Goal: Task Accomplishment & Management: Use online tool/utility

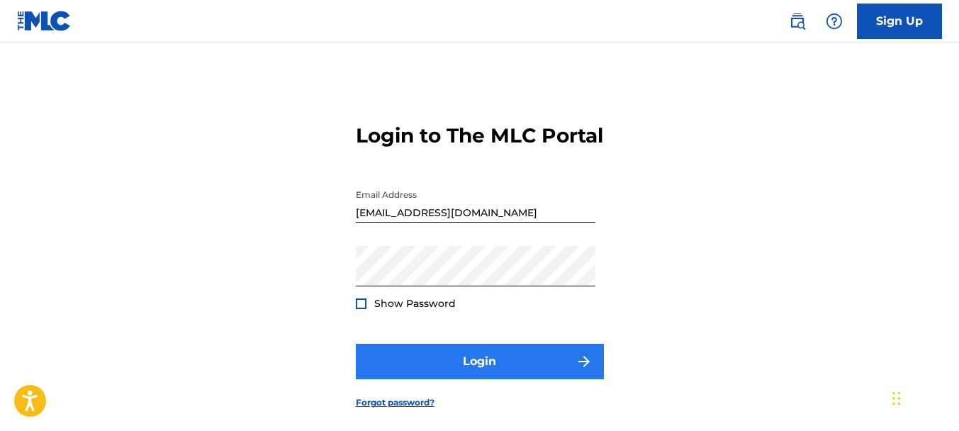
click at [447, 370] on button "Login" at bounding box center [480, 361] width 248 height 35
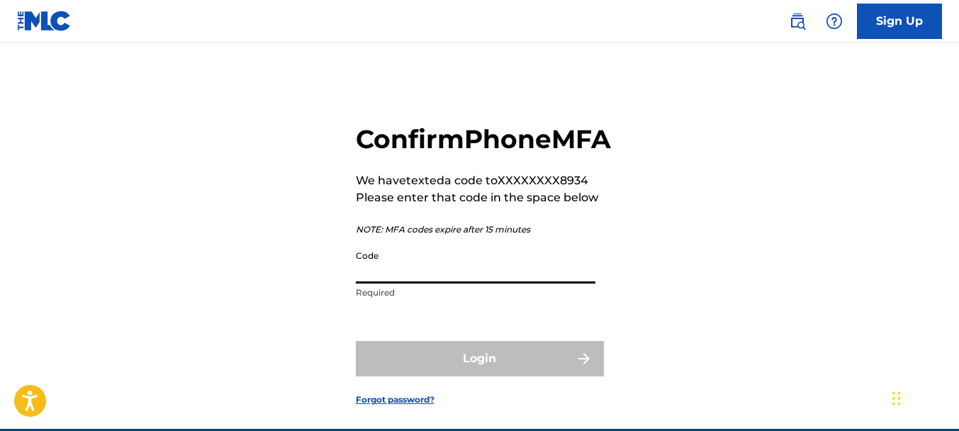
click at [436, 283] on input "Code" at bounding box center [475, 263] width 239 height 40
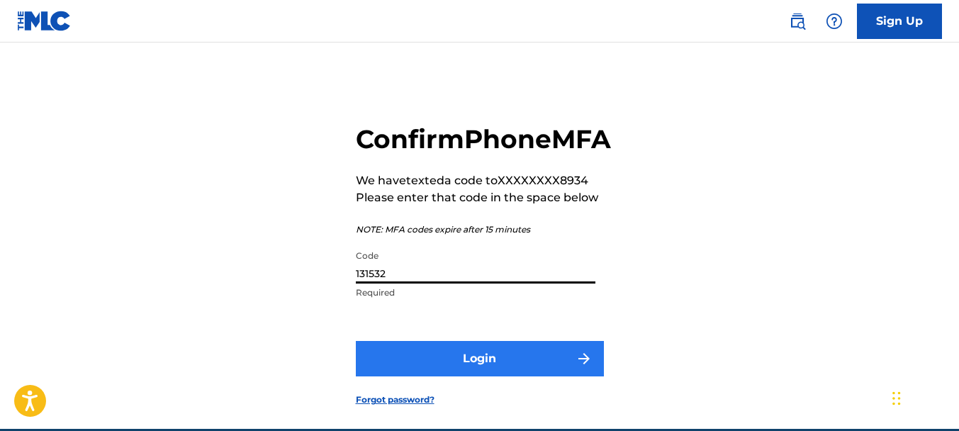
type input "131532"
click at [511, 376] on button "Login" at bounding box center [480, 358] width 248 height 35
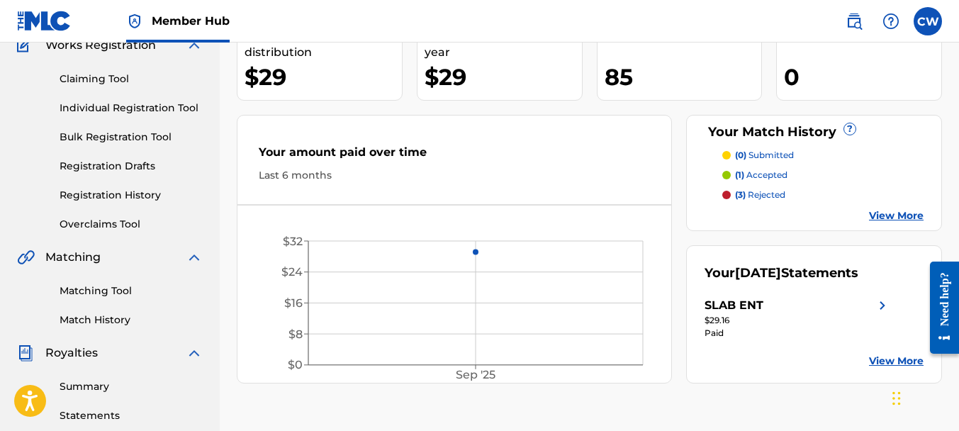
scroll to position [154, 0]
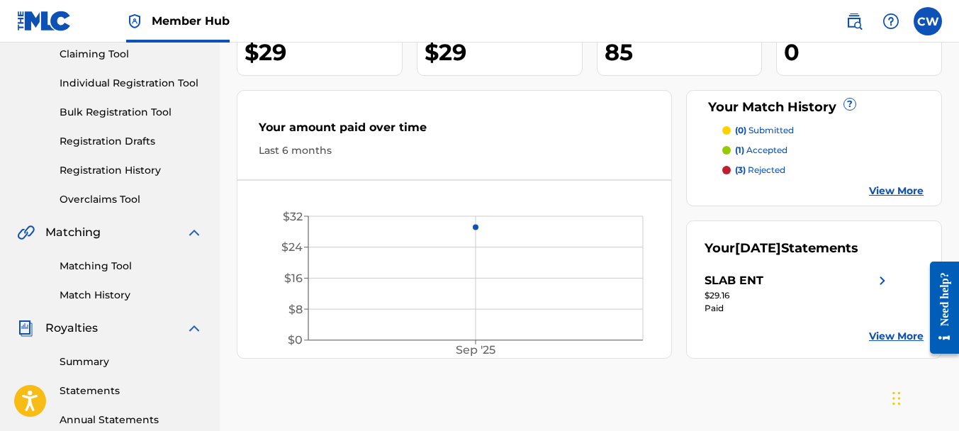
click at [754, 149] on p "(1) accepted" at bounding box center [761, 150] width 52 height 13
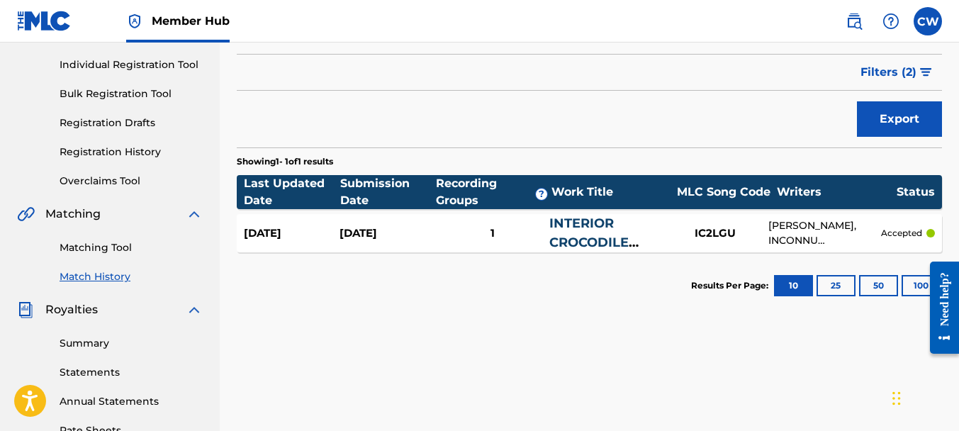
scroll to position [149, 0]
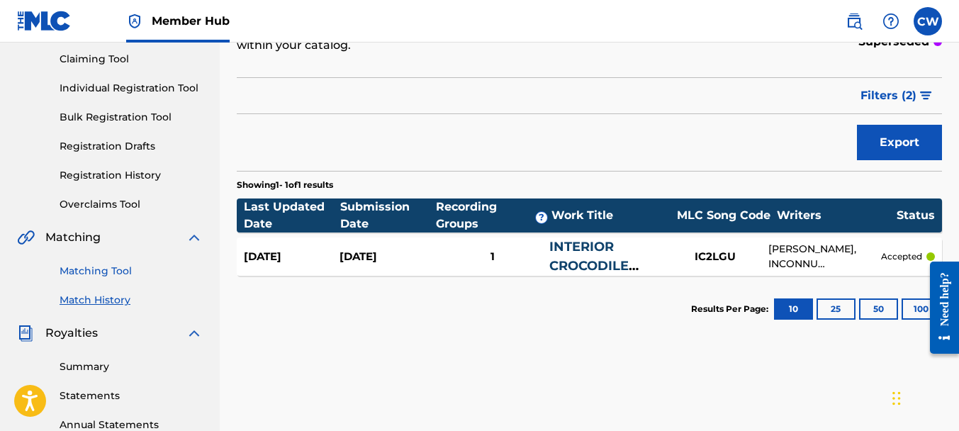
click at [109, 271] on link "Matching Tool" at bounding box center [131, 271] width 143 height 15
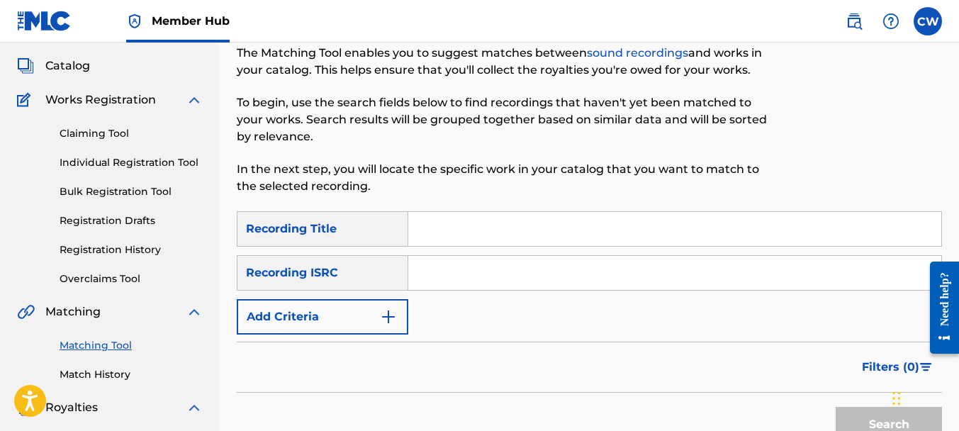
scroll to position [142, 0]
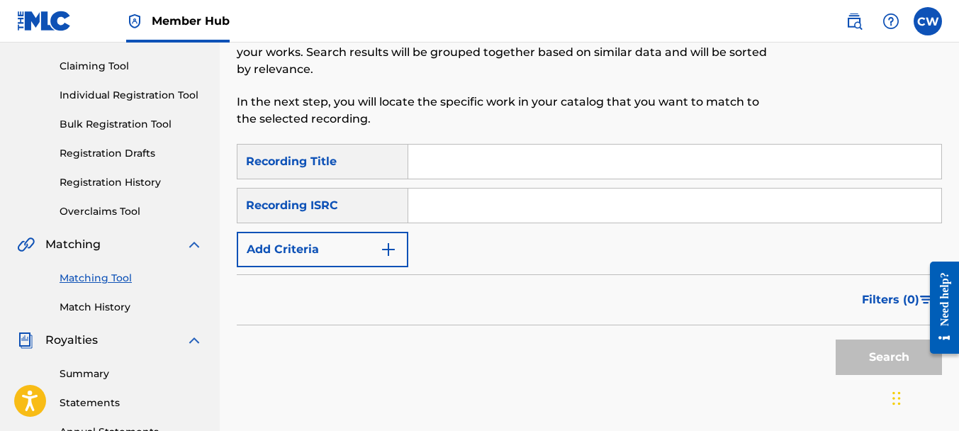
click at [428, 163] on input "Search Form" at bounding box center [674, 162] width 533 height 34
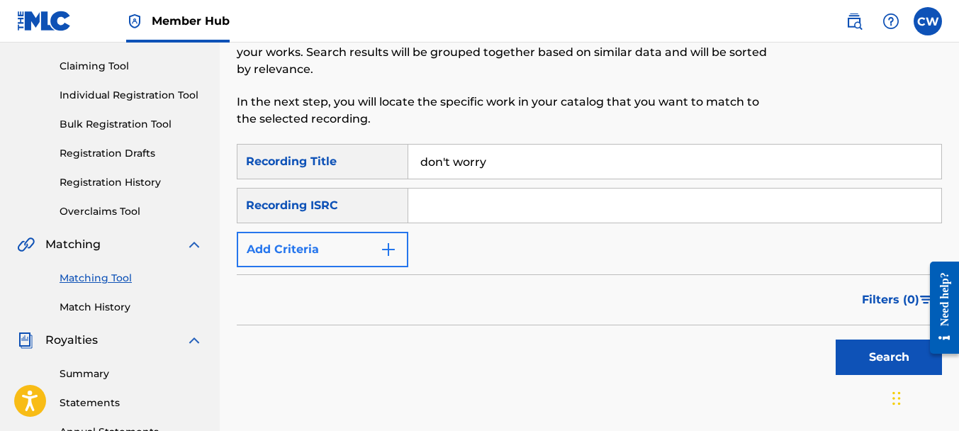
type input "don't worry"
click at [386, 254] on img "Search Form" at bounding box center [388, 249] width 17 height 17
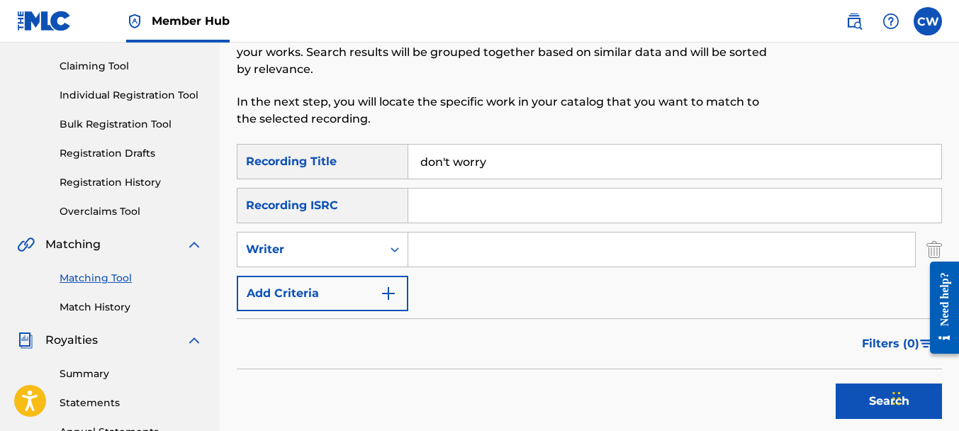
click at [426, 254] on input "Search Form" at bounding box center [661, 249] width 507 height 34
type input "s"
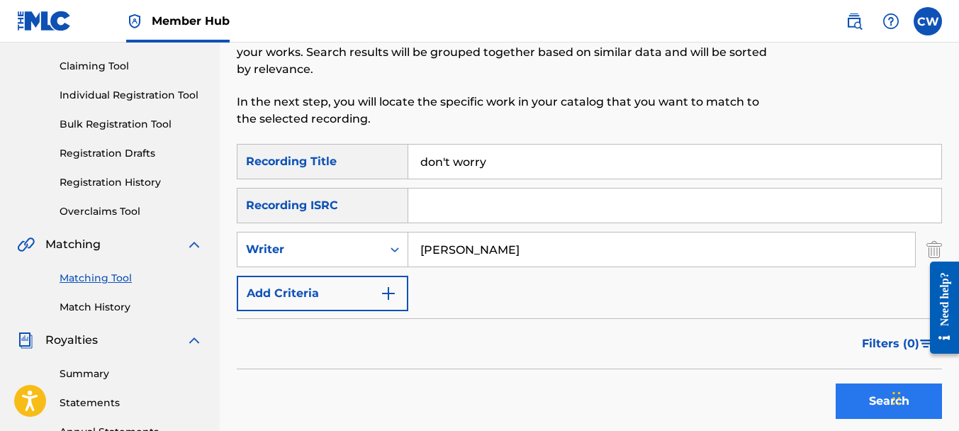
type input "[PERSON_NAME]"
click at [854, 387] on button "Search" at bounding box center [888, 400] width 106 height 35
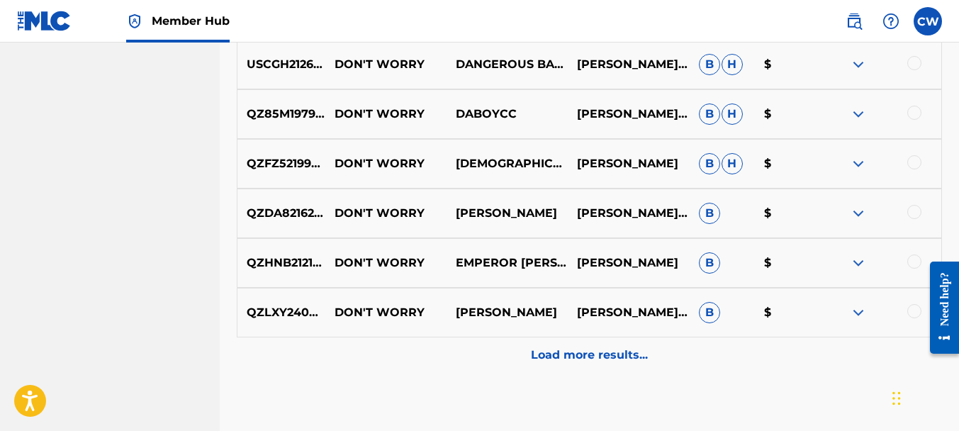
scroll to position [787, 0]
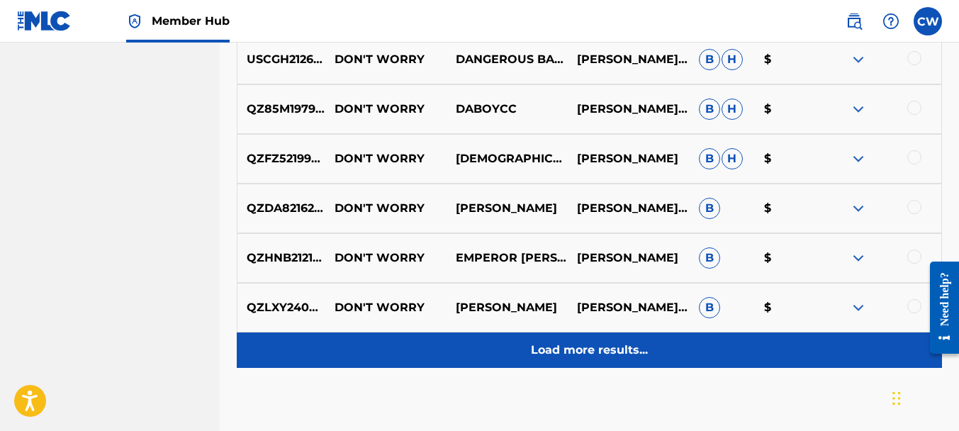
click at [579, 343] on p "Load more results..." at bounding box center [589, 350] width 117 height 17
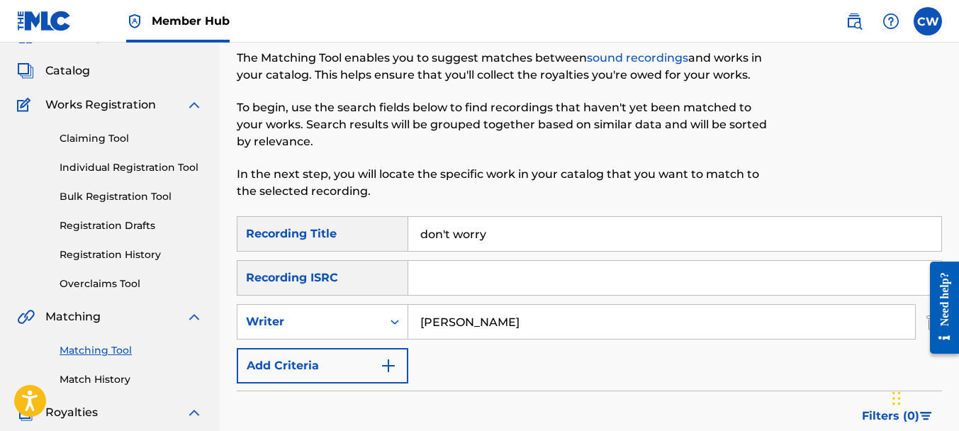
scroll to position [45, 0]
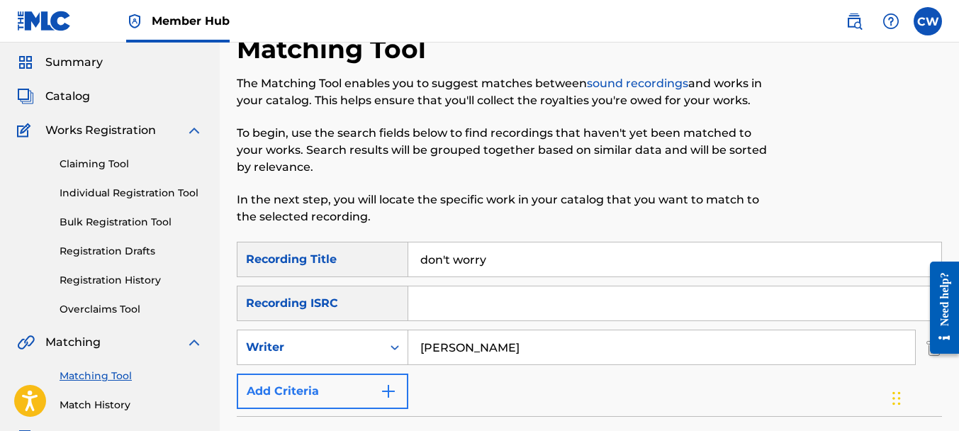
click at [391, 393] on img "Search Form" at bounding box center [388, 391] width 17 height 17
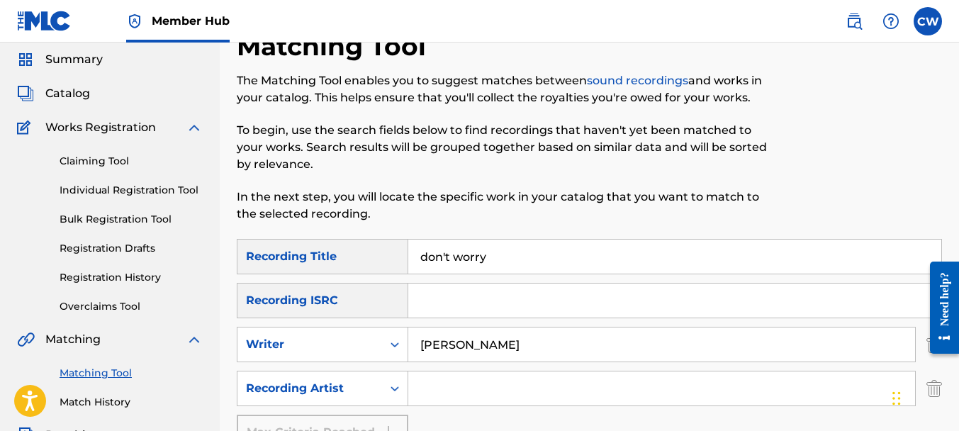
click at [429, 388] on input "Search Form" at bounding box center [661, 388] width 507 height 34
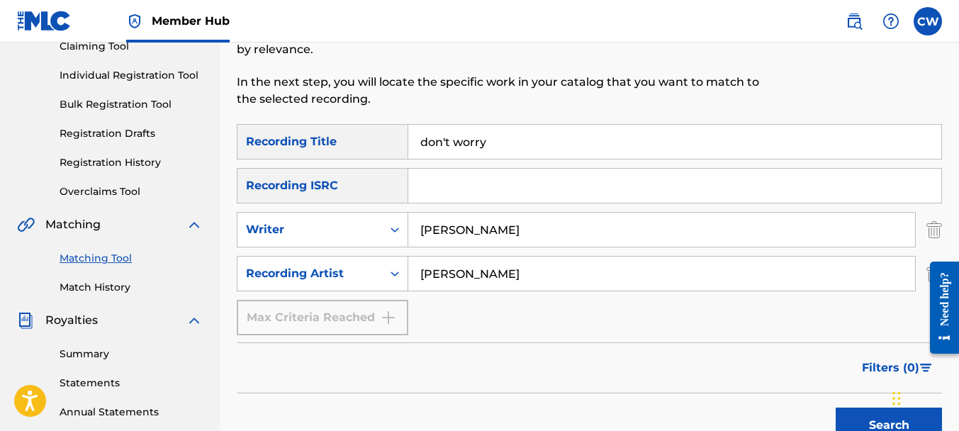
scroll to position [401, 0]
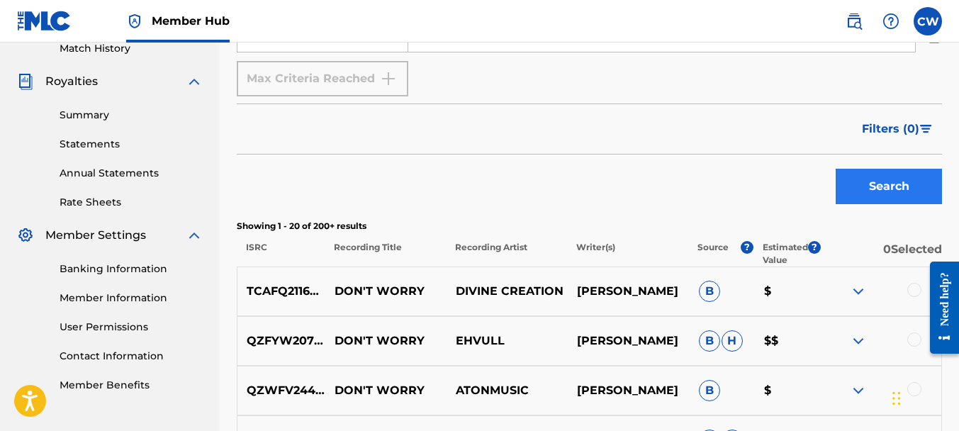
type input "[PERSON_NAME]"
click at [856, 188] on button "Search" at bounding box center [888, 186] width 106 height 35
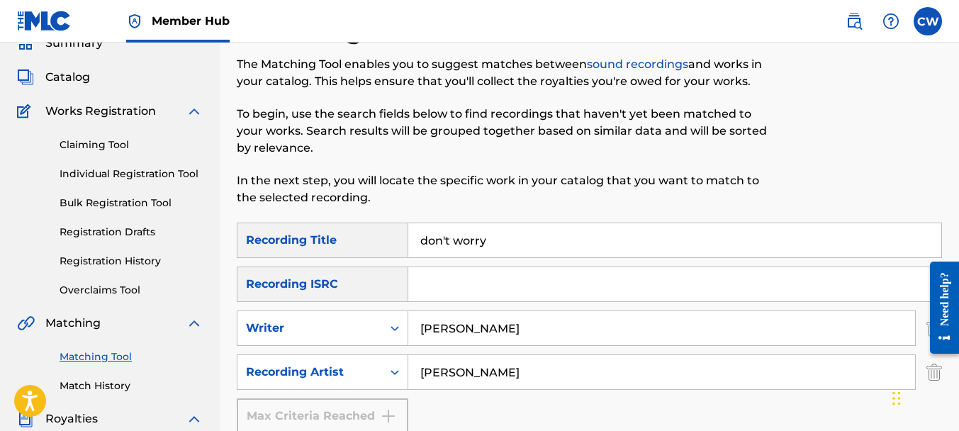
scroll to position [0, 0]
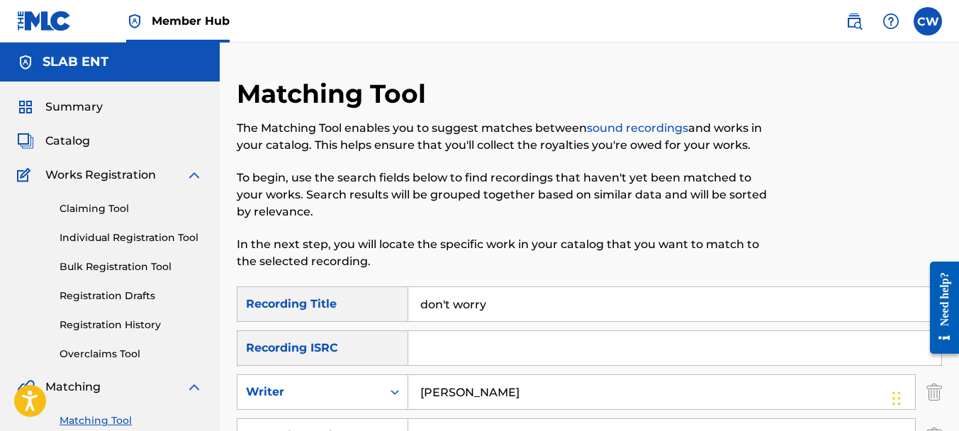
drag, startPoint x: 484, startPoint y: 305, endPoint x: 421, endPoint y: 305, distance: 63.1
click at [421, 305] on input "don't worry" at bounding box center [674, 304] width 533 height 34
type input "a"
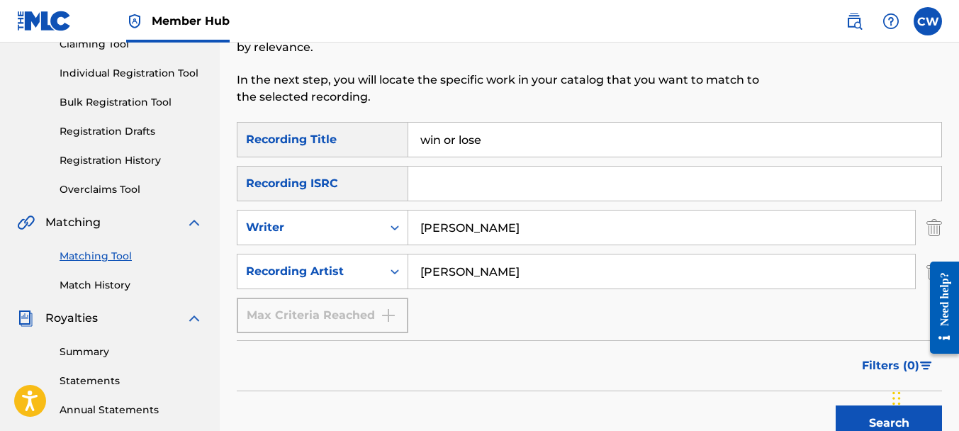
scroll to position [188, 0]
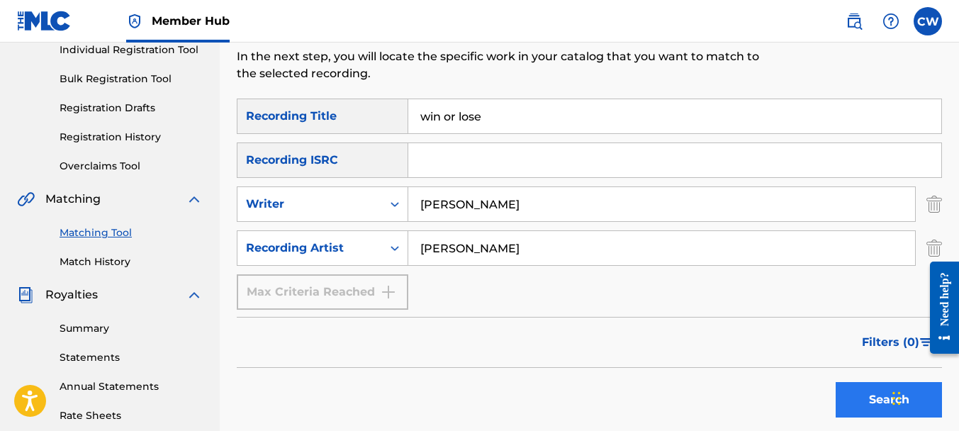
type input "win or lose"
click at [847, 385] on button "Search" at bounding box center [888, 399] width 106 height 35
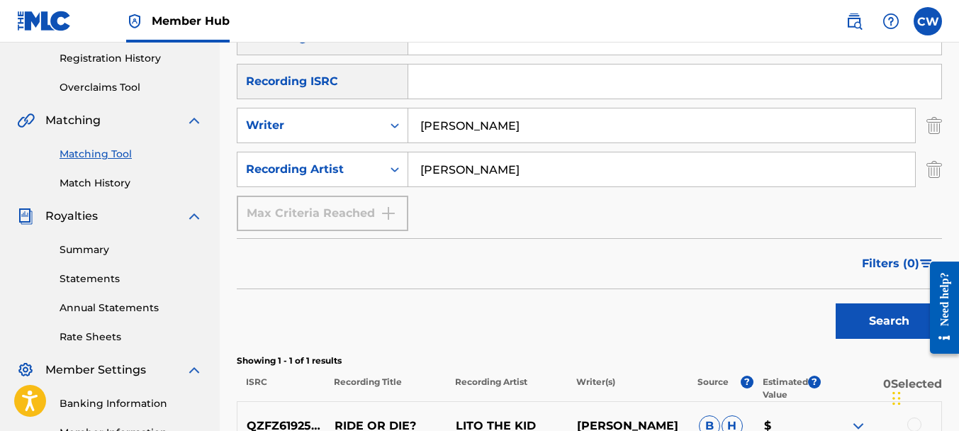
scroll to position [149, 0]
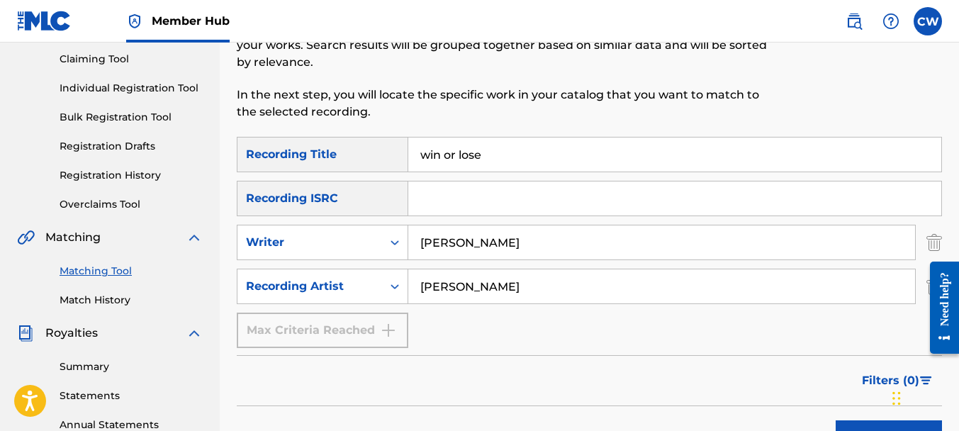
drag, startPoint x: 478, startPoint y: 158, endPoint x: 443, endPoint y: 159, distance: 35.4
click at [443, 159] on input "win or lose" at bounding box center [674, 154] width 533 height 34
drag, startPoint x: 482, startPoint y: 154, endPoint x: 395, endPoint y: 152, distance: 87.2
click at [395, 152] on div "SearchWithCriteria6f356ee1-7040-4809-99e4-57ead30ce470 Recording Title win or l…" at bounding box center [589, 154] width 705 height 35
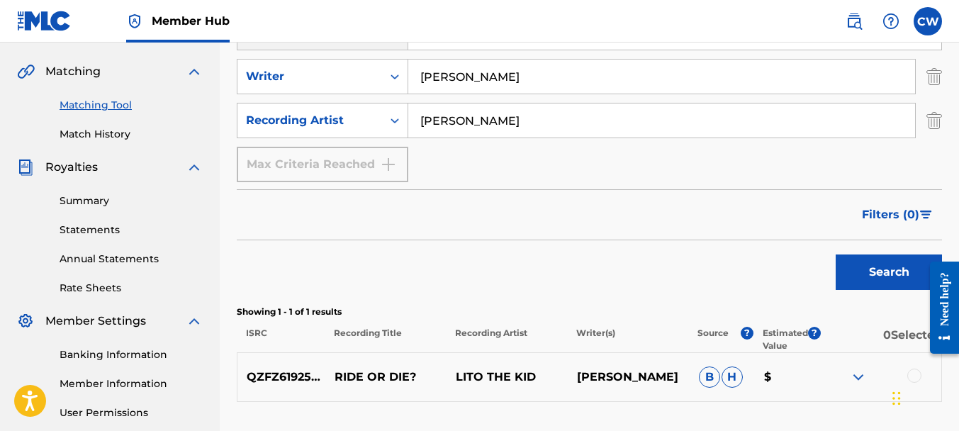
scroll to position [410, 0]
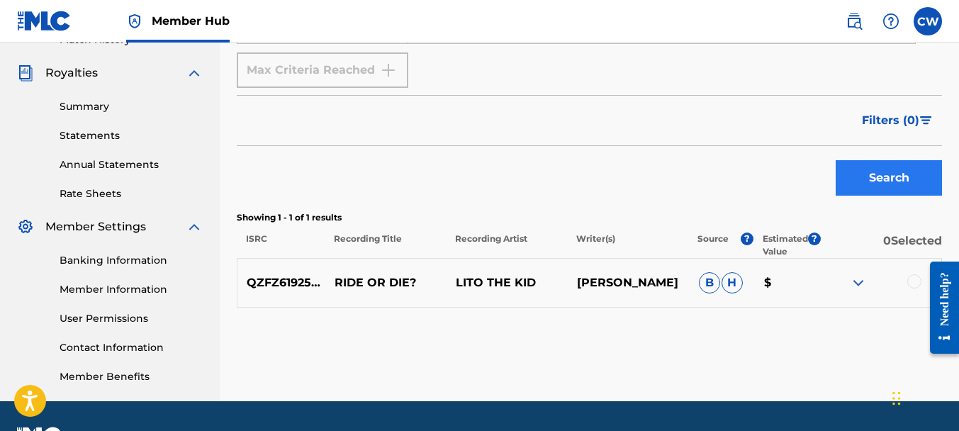
click at [843, 178] on button "Search" at bounding box center [888, 177] width 106 height 35
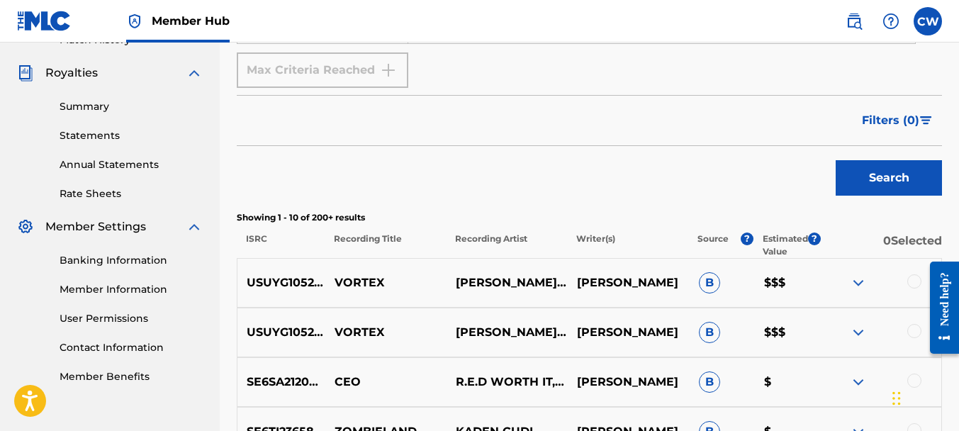
click at [914, 278] on div at bounding box center [914, 281] width 14 height 14
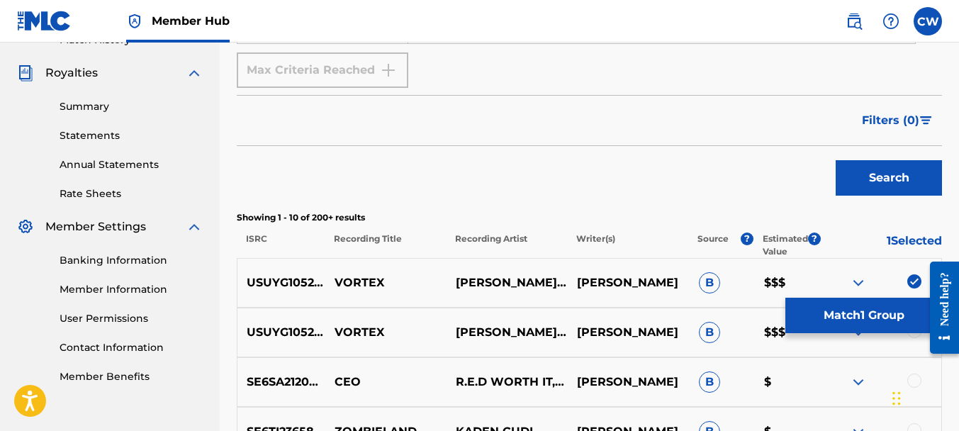
click at [913, 335] on div at bounding box center [914, 331] width 14 height 14
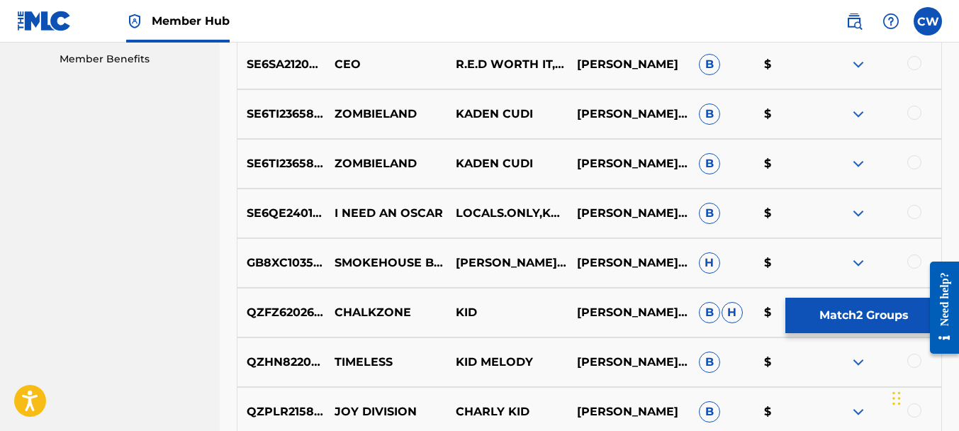
scroll to position [438, 0]
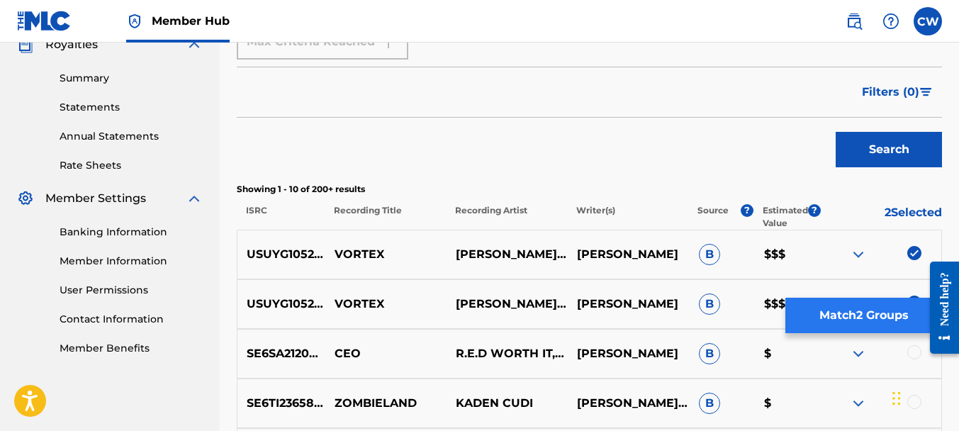
click at [860, 305] on button "Match 2 Groups" at bounding box center [863, 315] width 157 height 35
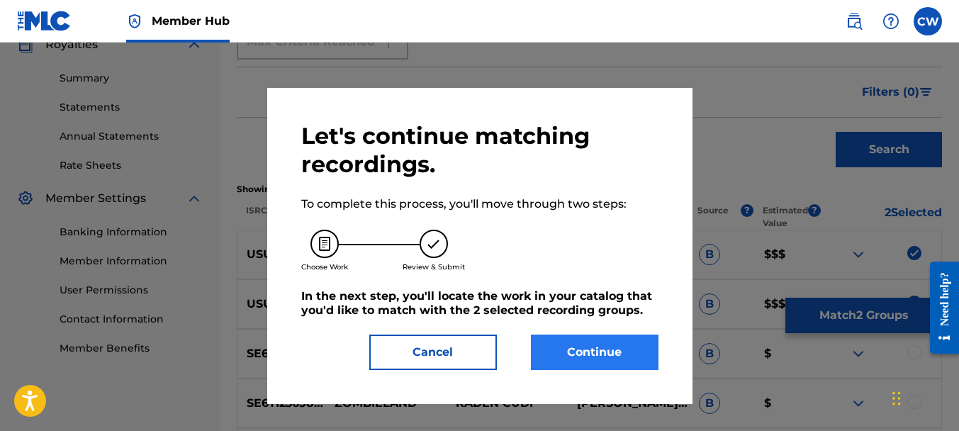
click at [615, 342] on button "Continue" at bounding box center [595, 351] width 128 height 35
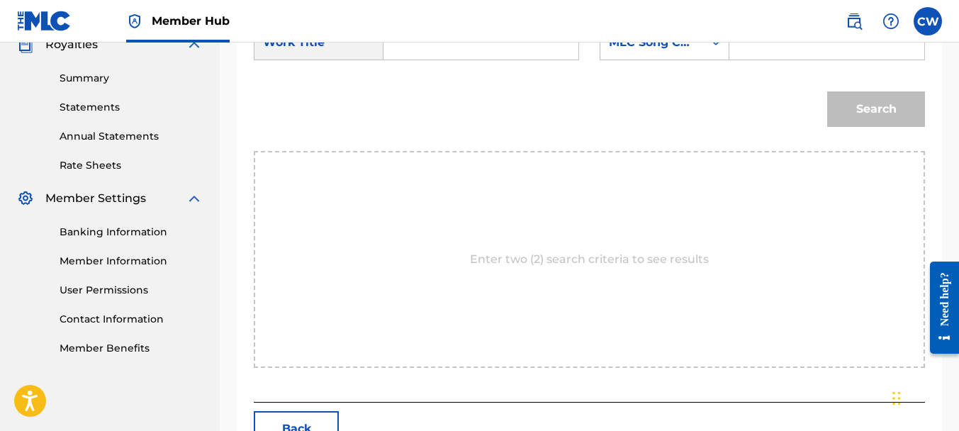
scroll to position [334, 0]
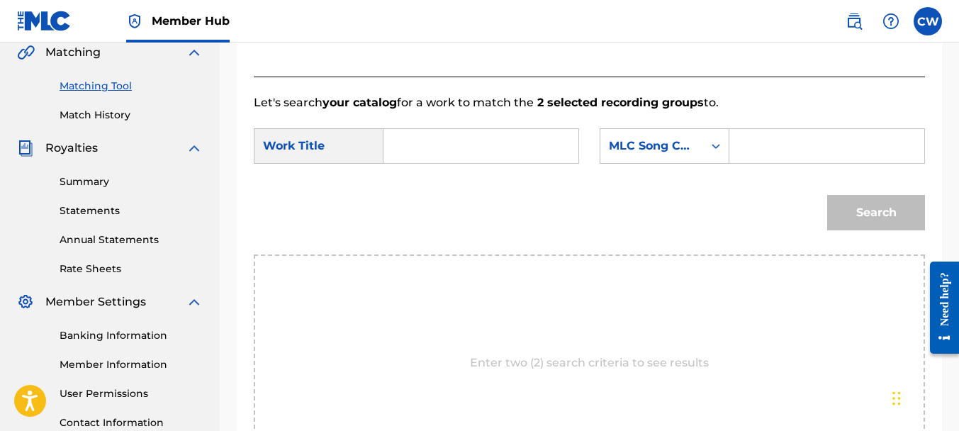
click at [436, 163] on input "Search Form" at bounding box center [480, 146] width 171 height 34
type input "vortex"
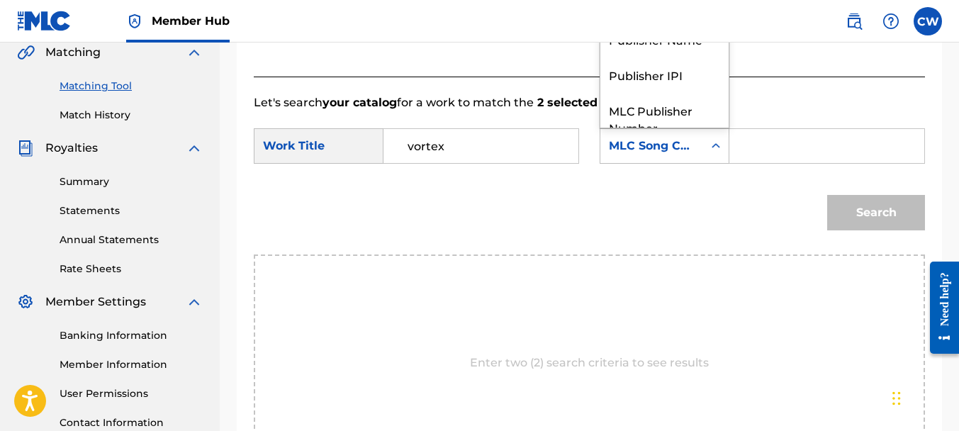
click at [709, 153] on icon "Search Form" at bounding box center [716, 146] width 14 height 14
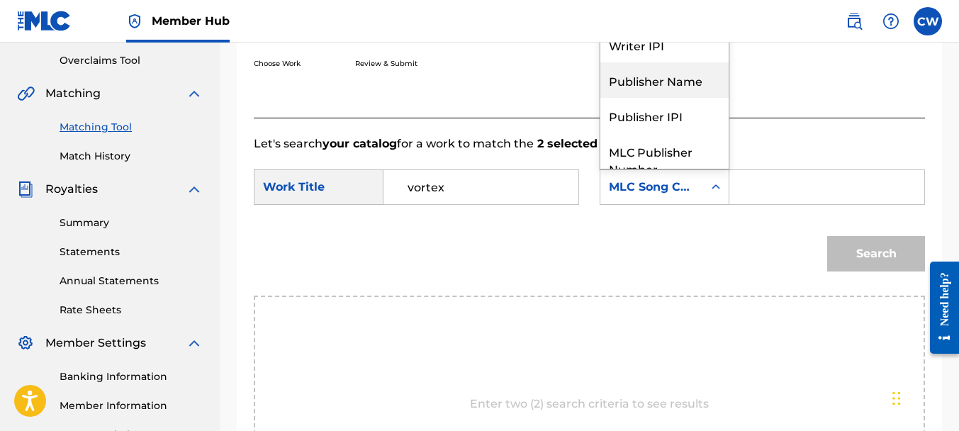
scroll to position [186, 0]
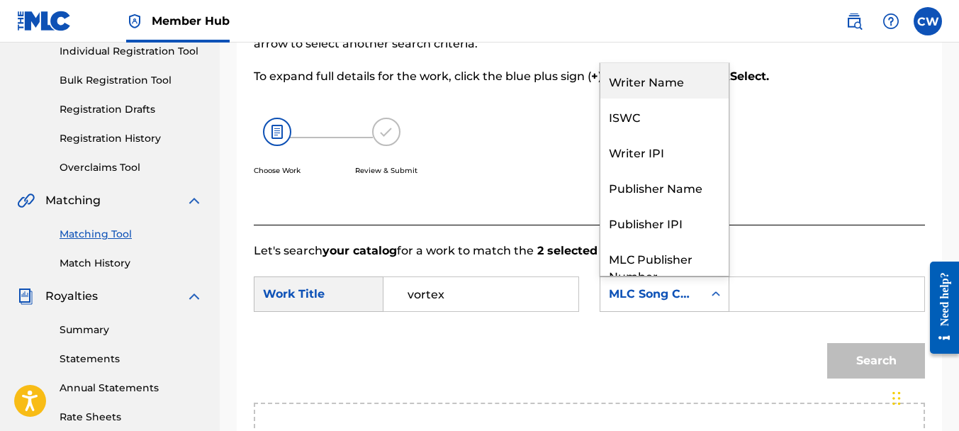
click at [600, 98] on div "Writer Name" at bounding box center [664, 80] width 128 height 35
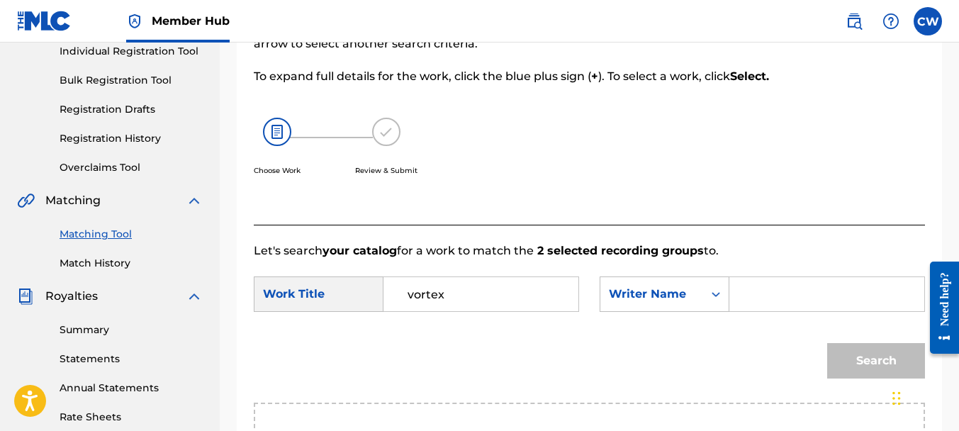
click at [741, 311] on input "Search Form" at bounding box center [826, 294] width 171 height 34
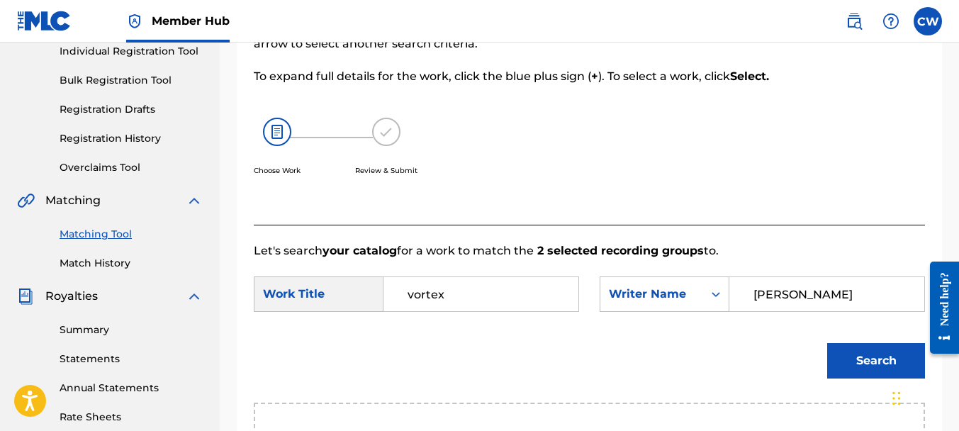
scroll to position [290, 0]
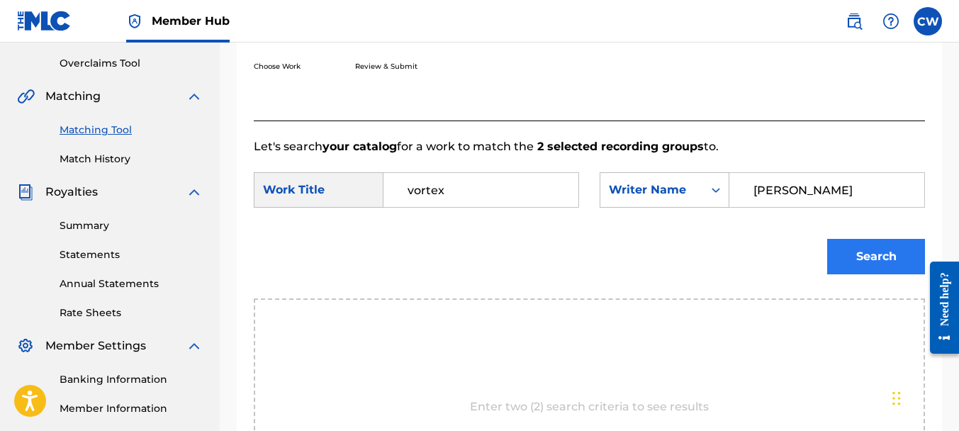
click at [835, 274] on button "Search" at bounding box center [876, 256] width 98 height 35
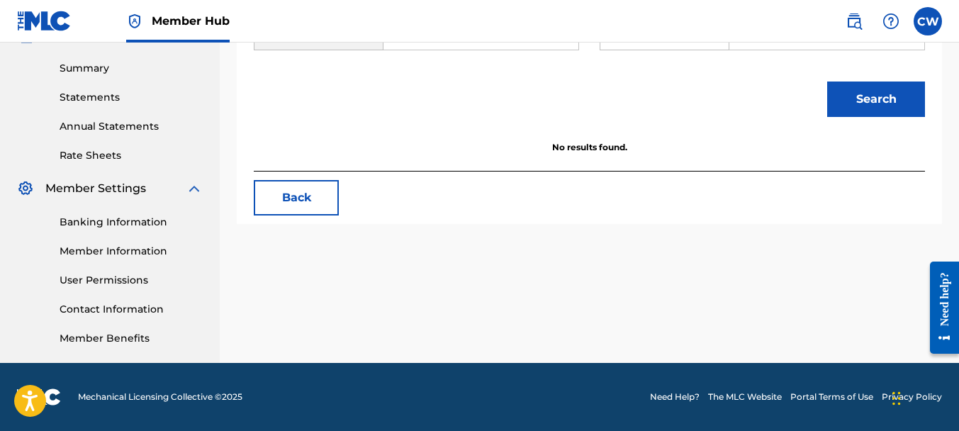
scroll to position [359, 0]
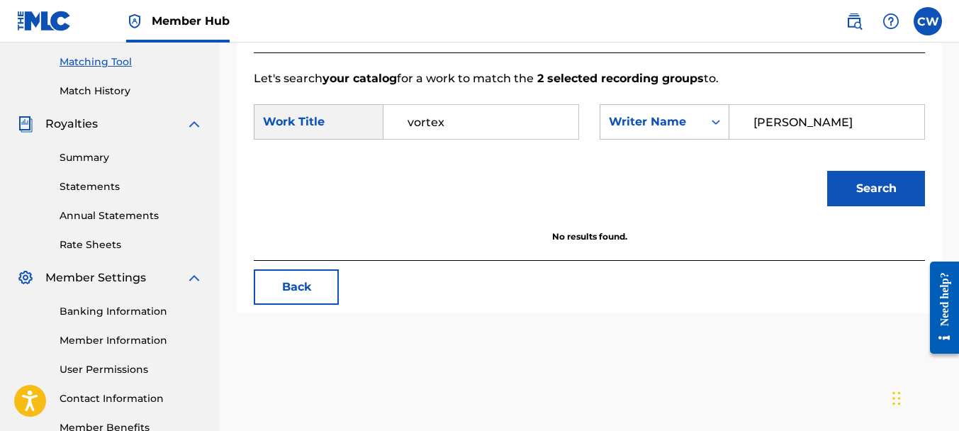
drag, startPoint x: 487, startPoint y: 184, endPoint x: 393, endPoint y: 179, distance: 94.4
click at [729, 140] on div "[PERSON_NAME]" at bounding box center [827, 121] width 196 height 35
type input "[PERSON_NAME]"
drag, startPoint x: 501, startPoint y: 200, endPoint x: 840, endPoint y: 241, distance: 341.9
click at [840, 206] on button "Search" at bounding box center [876, 188] width 98 height 35
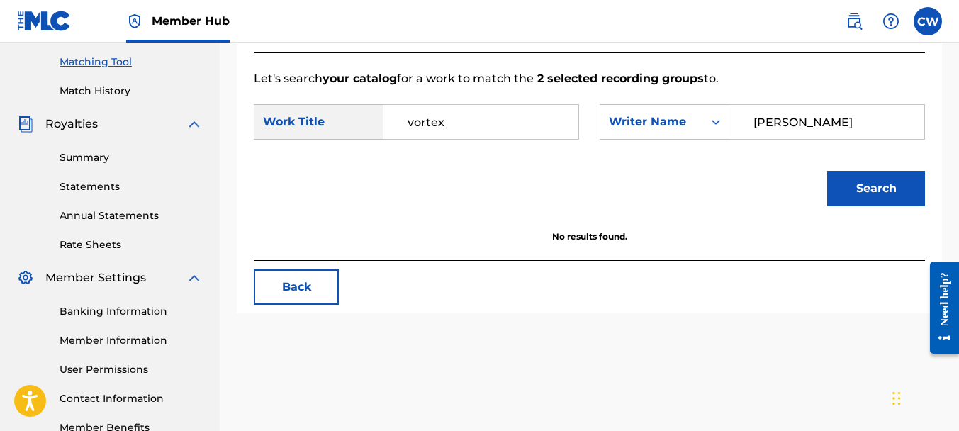
drag, startPoint x: 499, startPoint y: 186, endPoint x: 386, endPoint y: 185, distance: 113.4
click at [729, 140] on div "[PERSON_NAME]" at bounding box center [827, 121] width 196 height 35
type input "[PERSON_NAME]"
click at [864, 206] on button "Search" at bounding box center [876, 188] width 98 height 35
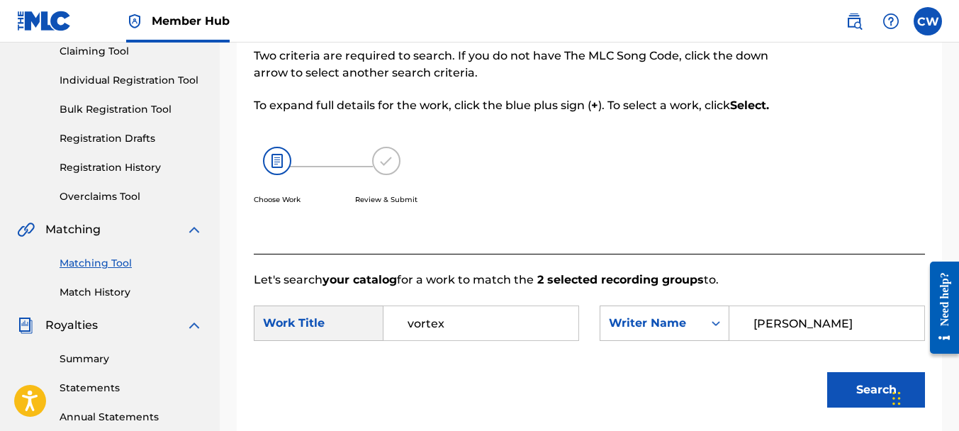
scroll to position [84, 0]
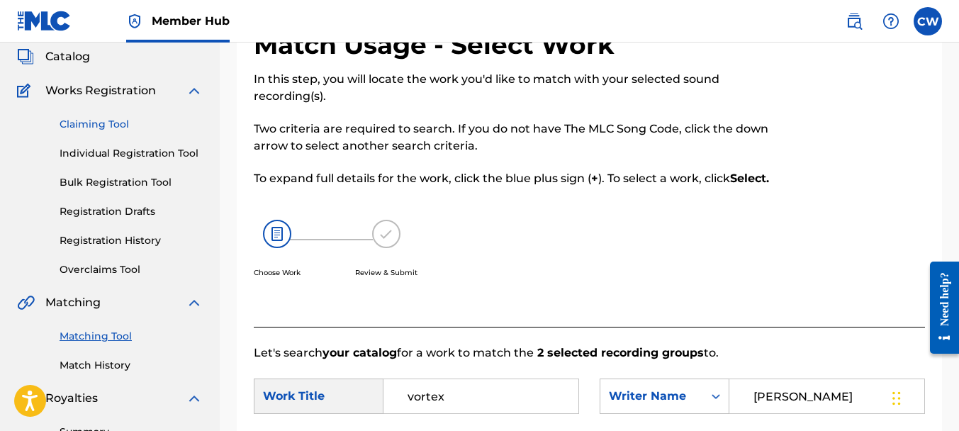
click at [79, 129] on link "Claiming Tool" at bounding box center [131, 124] width 143 height 15
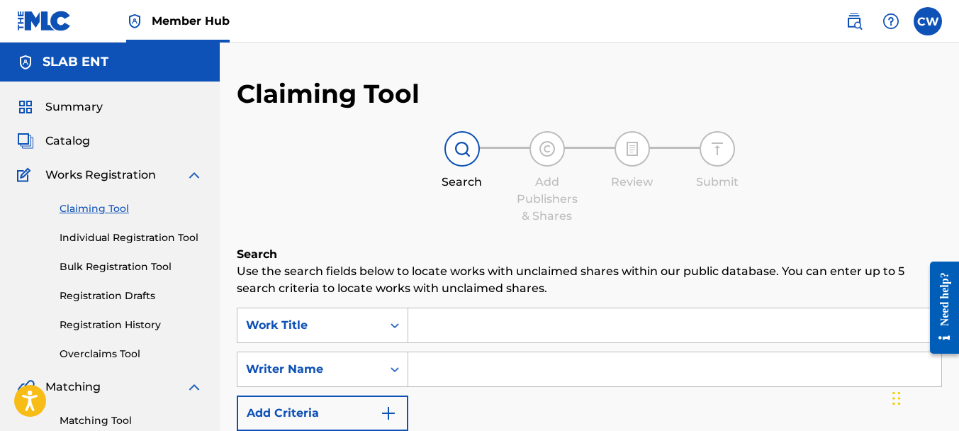
click at [426, 326] on input "Search Form" at bounding box center [674, 325] width 533 height 34
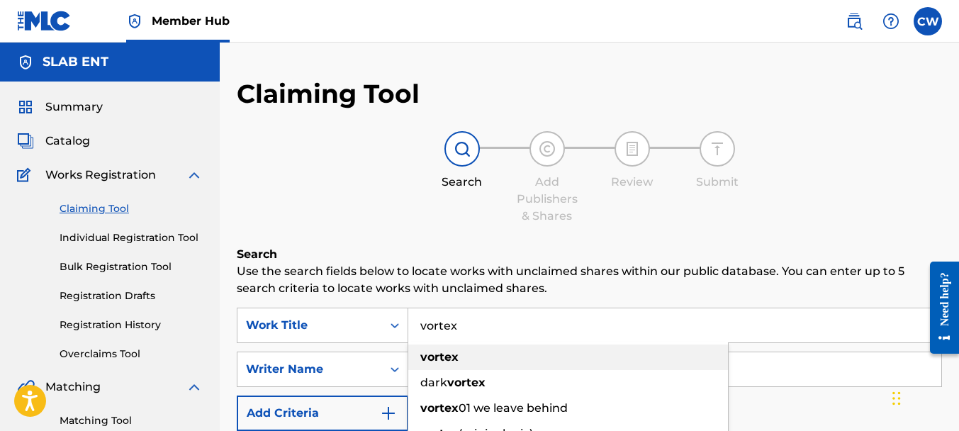
type input "vortex"
click at [432, 356] on strong "vortex" at bounding box center [439, 356] width 38 height 13
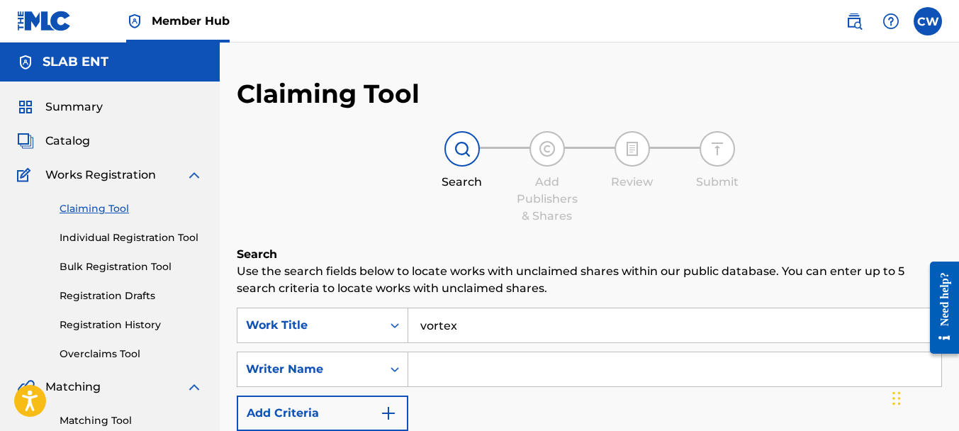
scroll to position [19, 0]
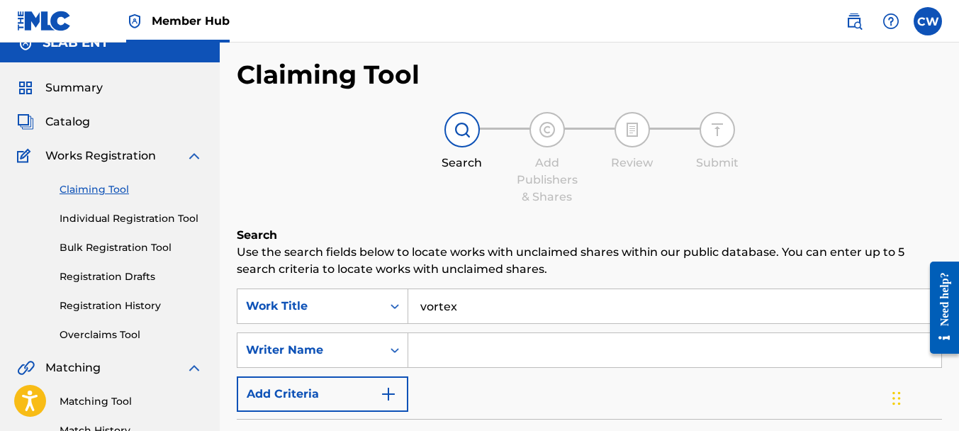
click at [427, 354] on input "Search Form" at bounding box center [674, 350] width 533 height 34
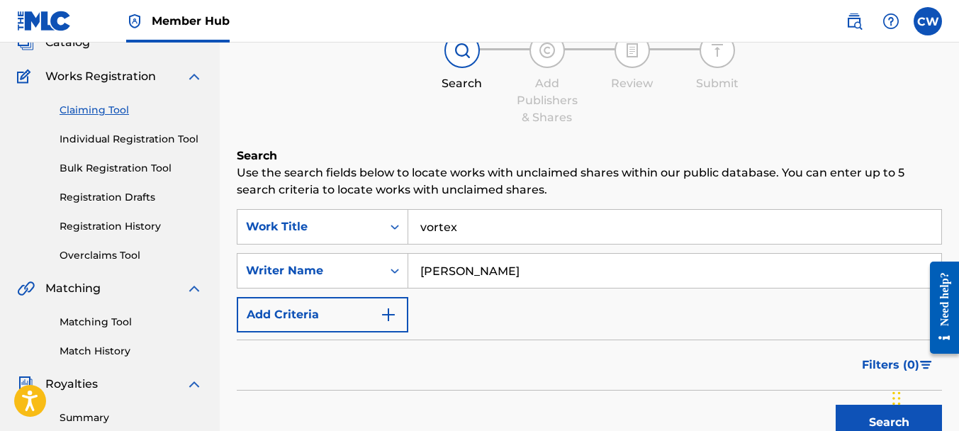
scroll to position [116, 0]
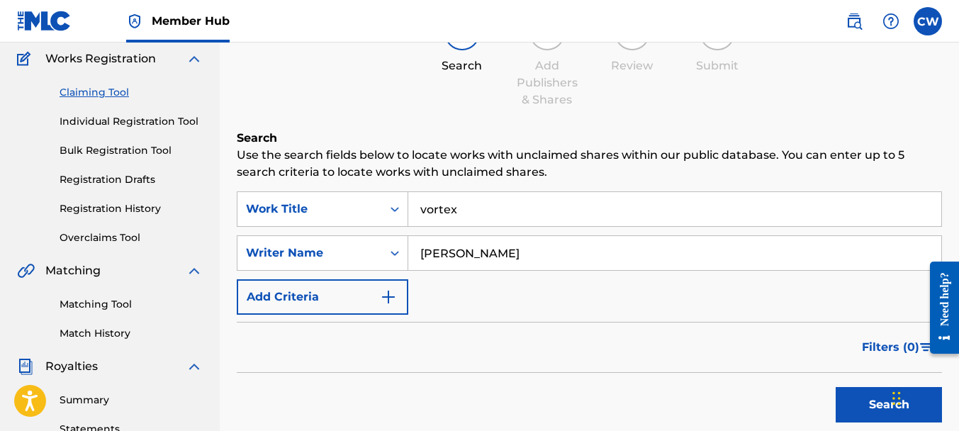
type input "[PERSON_NAME]"
click at [837, 384] on div "Search" at bounding box center [884, 401] width 113 height 57
click at [844, 393] on button "Search" at bounding box center [888, 404] width 106 height 35
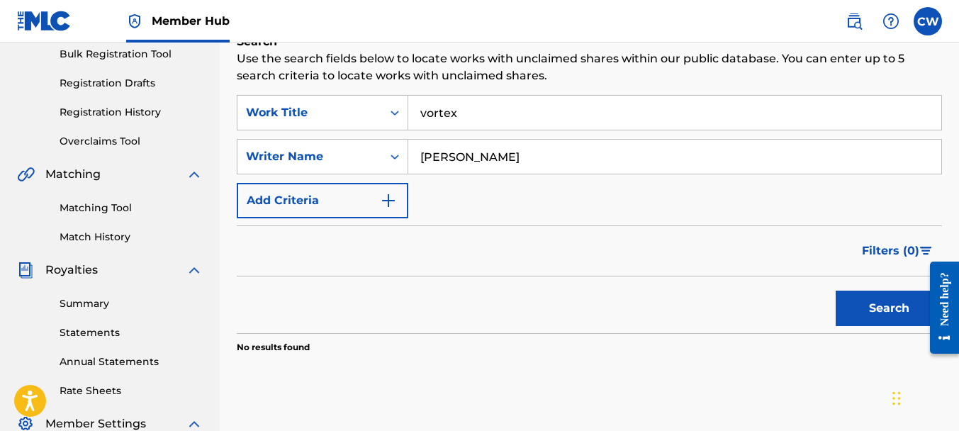
scroll to position [242, 0]
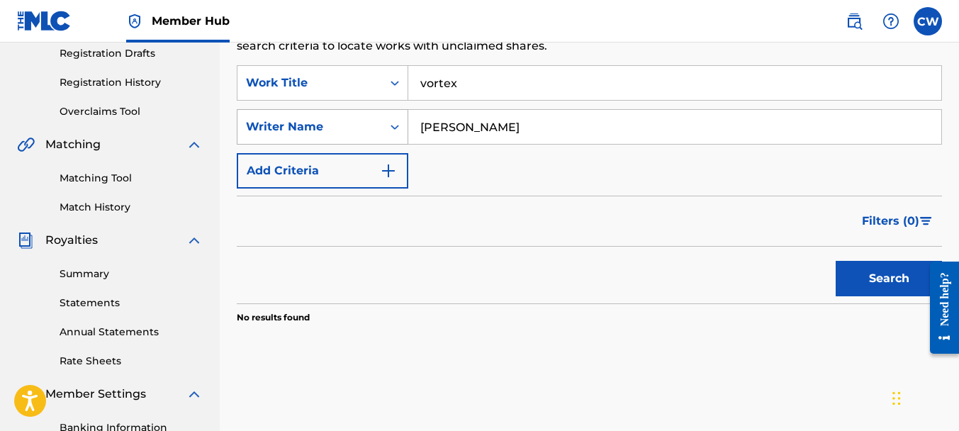
drag, startPoint x: 503, startPoint y: 132, endPoint x: 406, endPoint y: 119, distance: 97.9
click at [406, 119] on div "SearchWithCriteria061beb9a-d7f1-467b-86fe-9f441c214e54 Writer Name [PERSON_NAME]" at bounding box center [589, 126] width 705 height 35
click at [383, 174] on img "Search Form" at bounding box center [388, 170] width 17 height 17
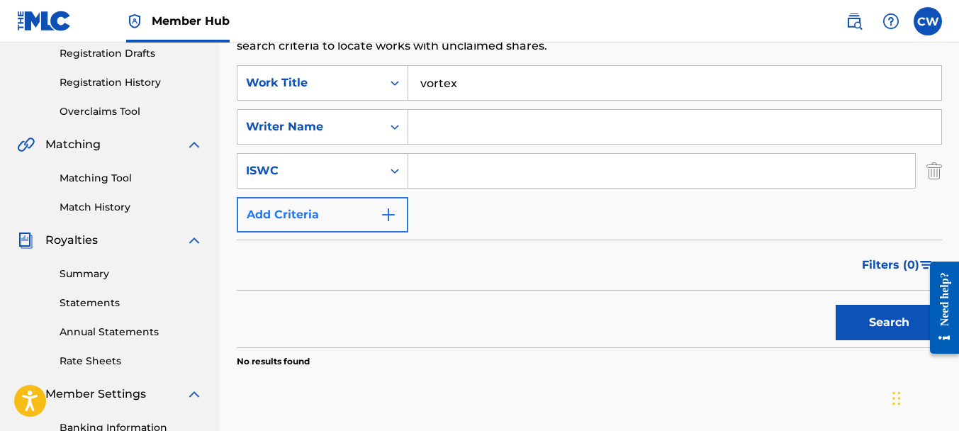
click at [397, 210] on button "Add Criteria" at bounding box center [322, 214] width 171 height 35
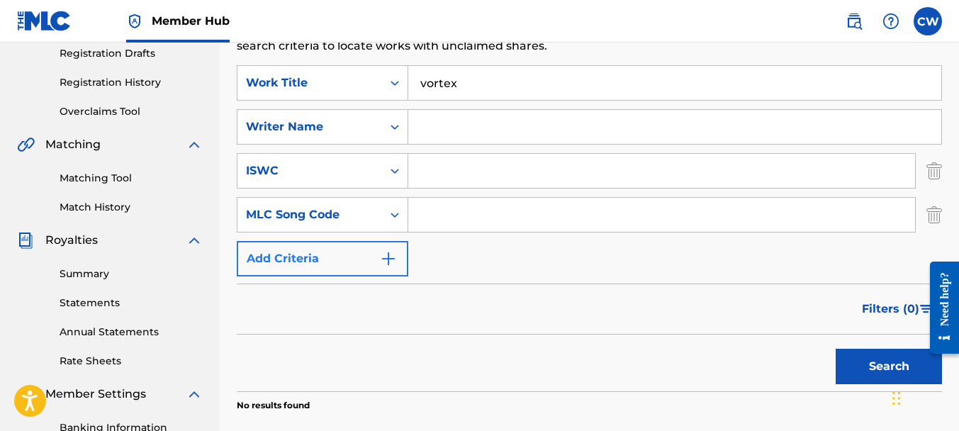
click at [391, 253] on img "Search Form" at bounding box center [388, 258] width 17 height 17
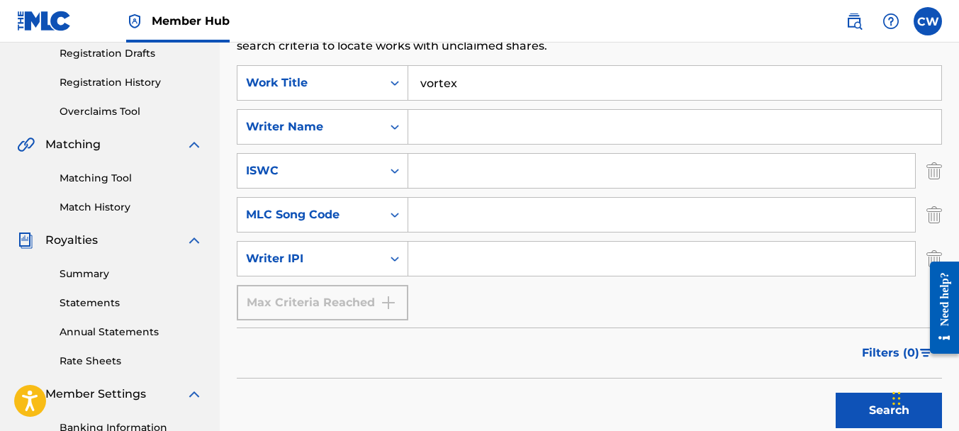
click at [426, 123] on input "Search Form" at bounding box center [674, 127] width 533 height 34
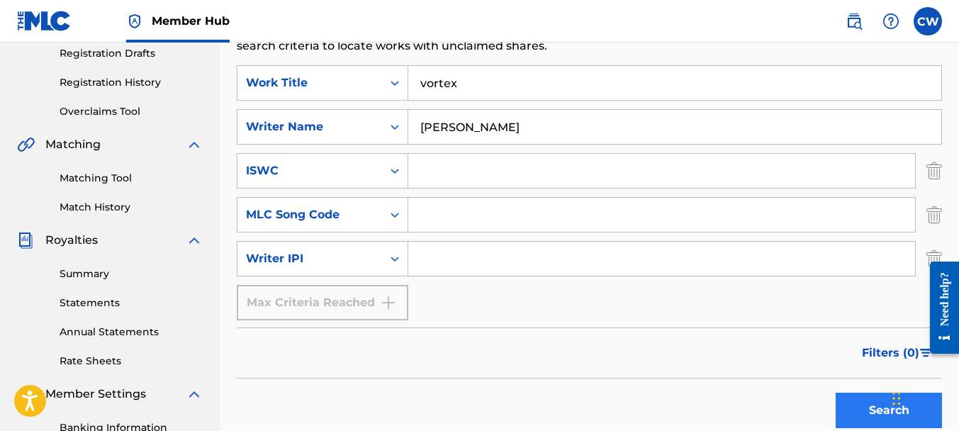
type input "[PERSON_NAME]"
click at [841, 416] on button "Search" at bounding box center [888, 410] width 106 height 35
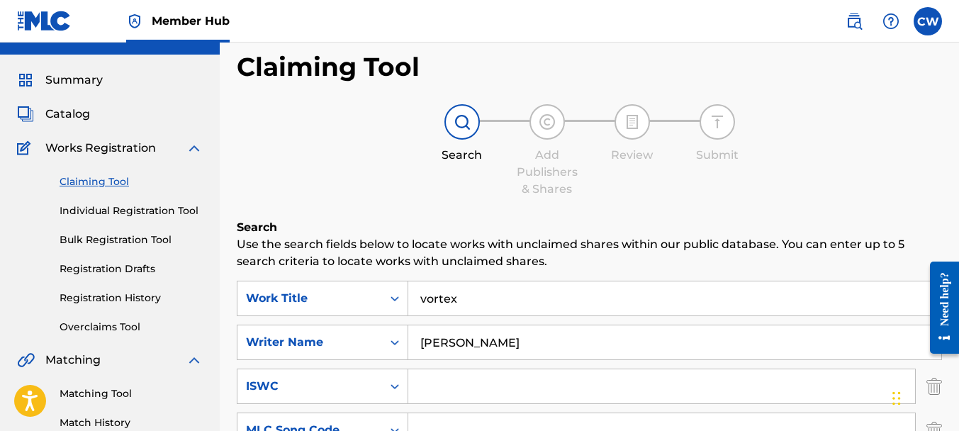
scroll to position [0, 0]
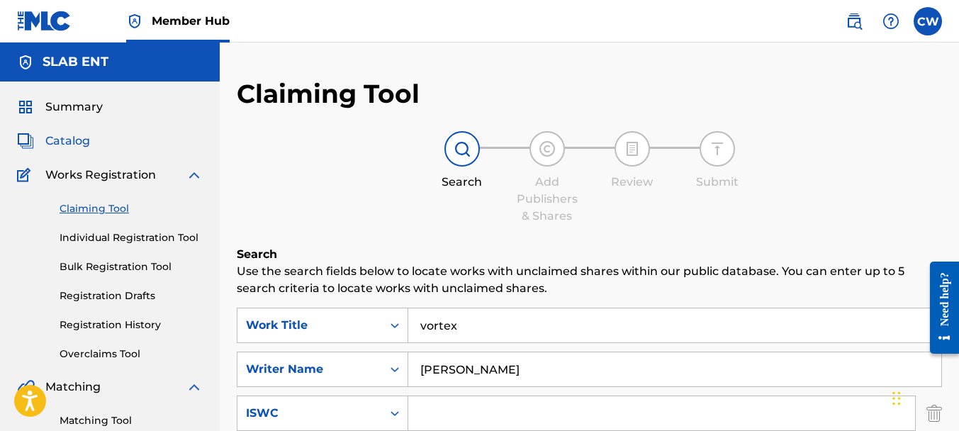
click at [77, 147] on span "Catalog" at bounding box center [67, 140] width 45 height 17
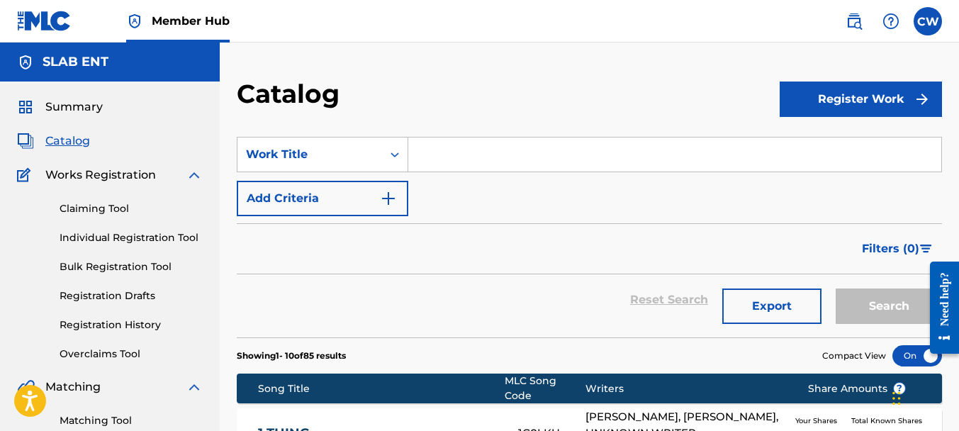
click at [472, 156] on input "Search Form" at bounding box center [674, 154] width 533 height 34
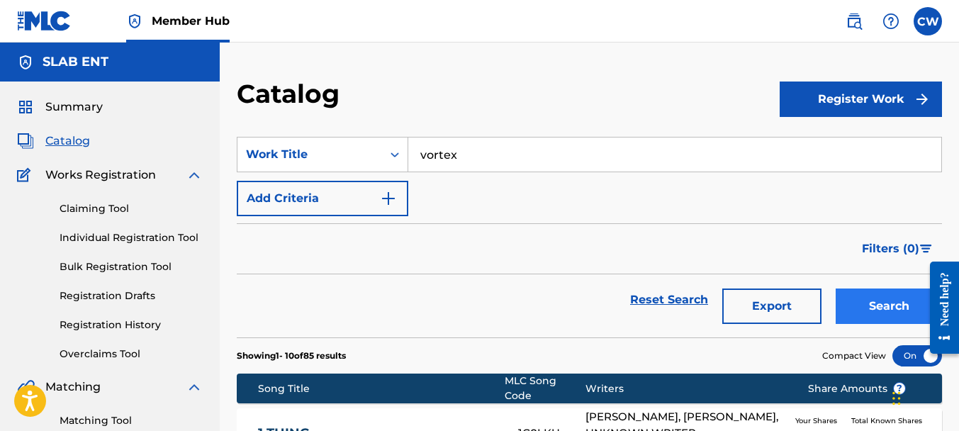
type input "vortex"
click at [869, 295] on button "Search" at bounding box center [888, 305] width 106 height 35
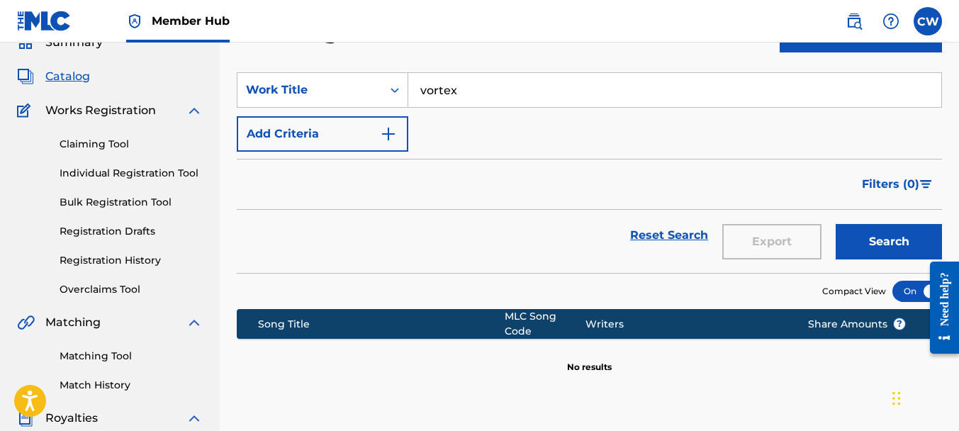
scroll to position [52, 0]
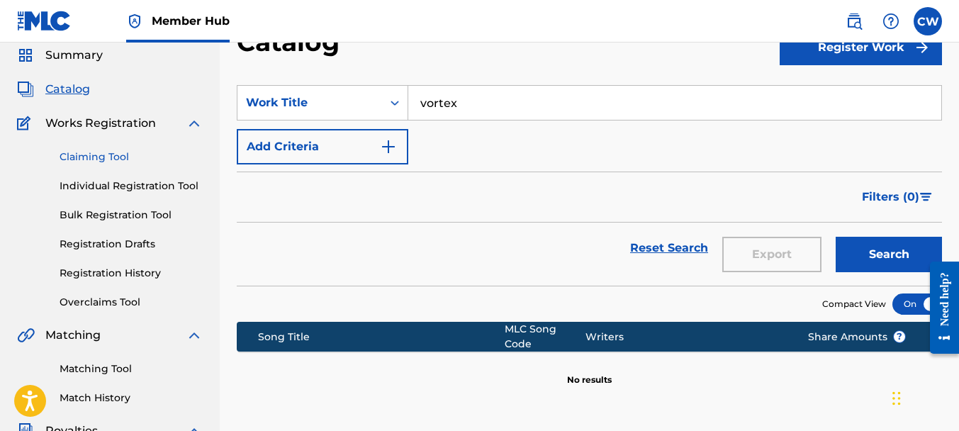
click at [103, 157] on link "Claiming Tool" at bounding box center [131, 156] width 143 height 15
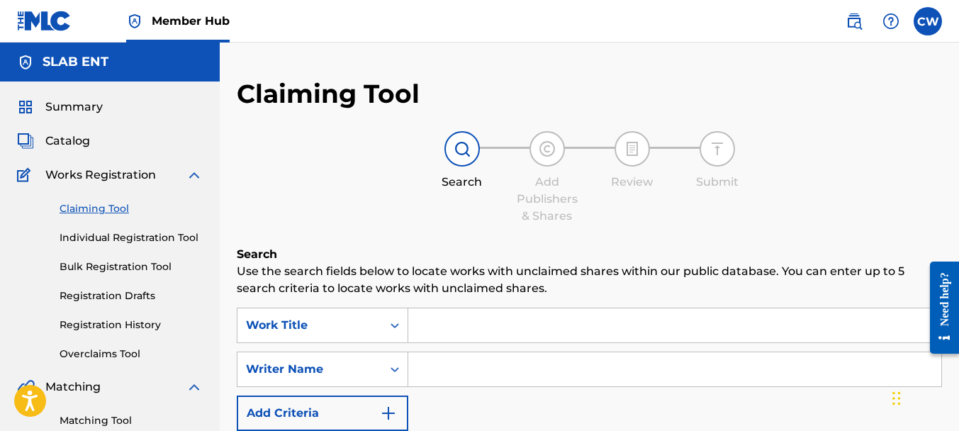
scroll to position [3, 0]
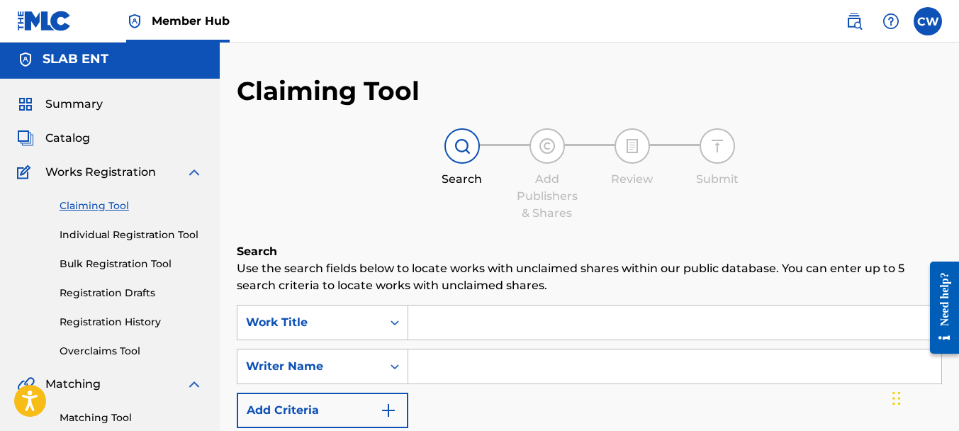
click at [467, 332] on input "Search Form" at bounding box center [674, 322] width 533 height 34
click at [432, 327] on input "vortex" at bounding box center [674, 322] width 533 height 34
click at [474, 324] on input "vortex" at bounding box center [674, 322] width 533 height 34
type input "vortex"
click at [393, 364] on icon "Search Form" at bounding box center [395, 366] width 14 height 14
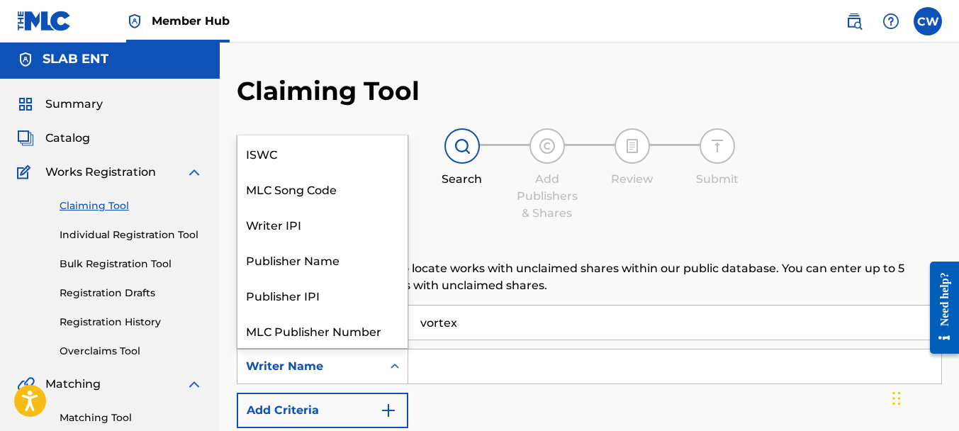
scroll to position [35, 0]
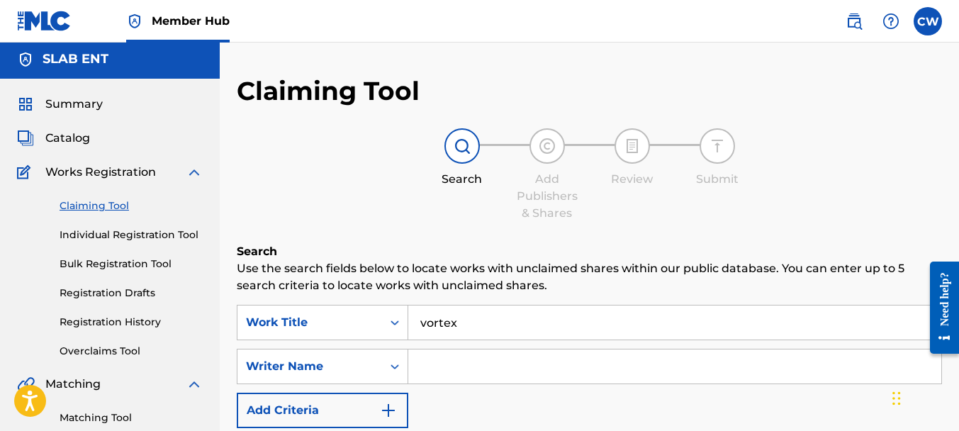
click at [437, 359] on input "Search Form" at bounding box center [674, 366] width 533 height 34
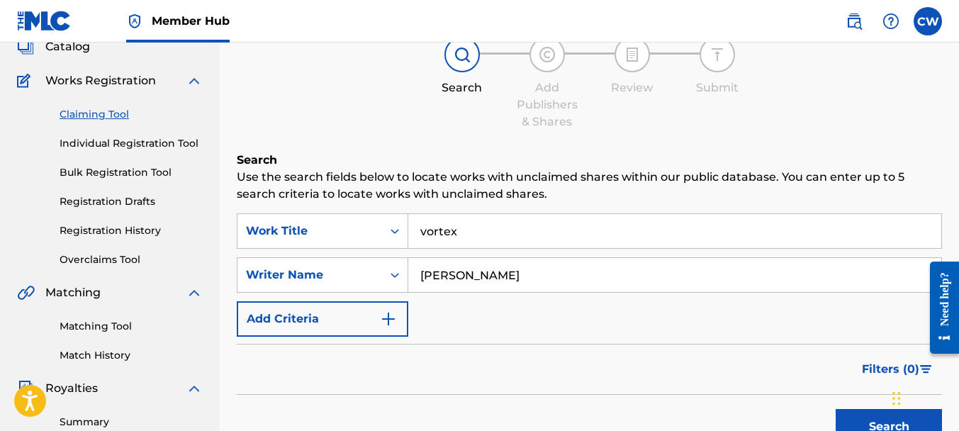
scroll to position [208, 0]
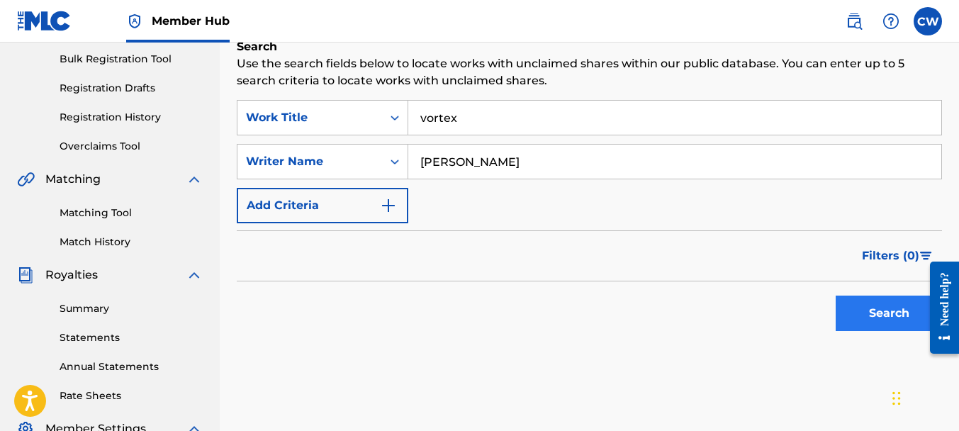
type input "[PERSON_NAME]"
click at [845, 318] on button "Search" at bounding box center [888, 312] width 106 height 35
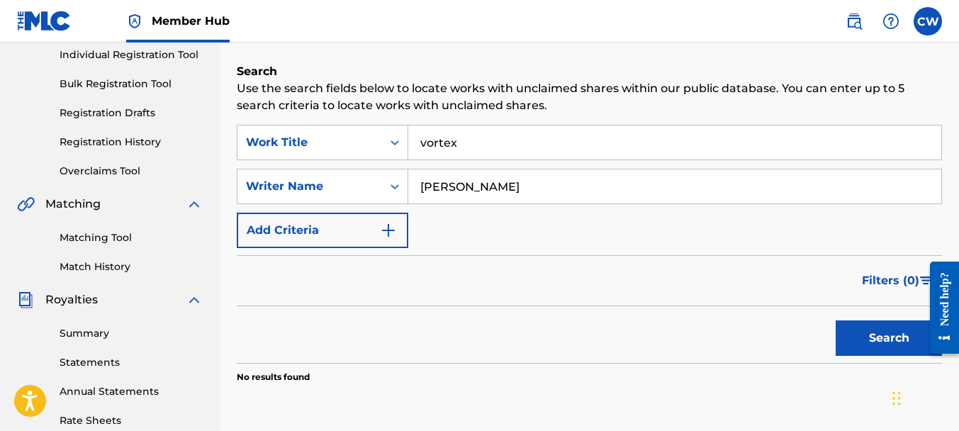
scroll to position [175, 0]
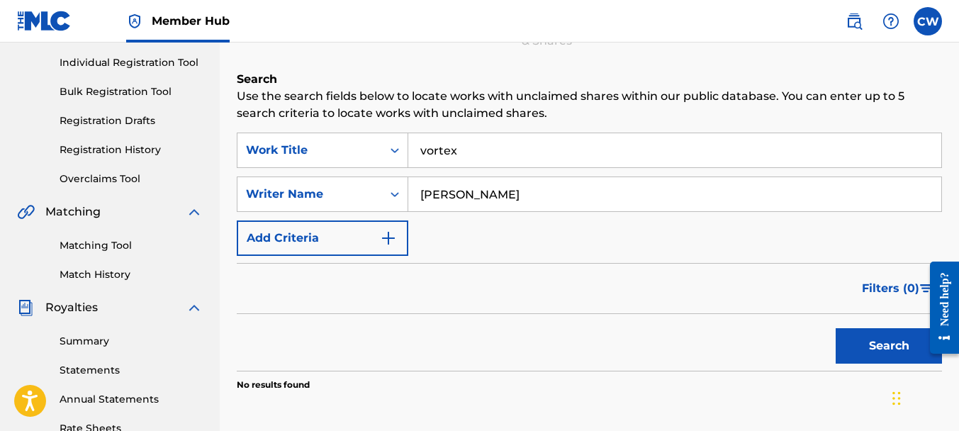
click at [516, 196] on input "[PERSON_NAME]" at bounding box center [674, 194] width 533 height 34
click at [395, 236] on img "Search Form" at bounding box center [388, 238] width 17 height 17
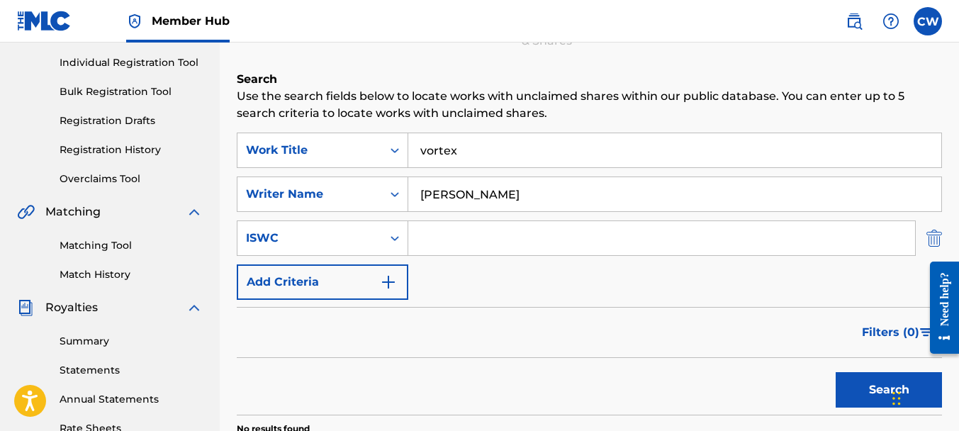
click at [934, 241] on img "Search Form" at bounding box center [934, 237] width 16 height 35
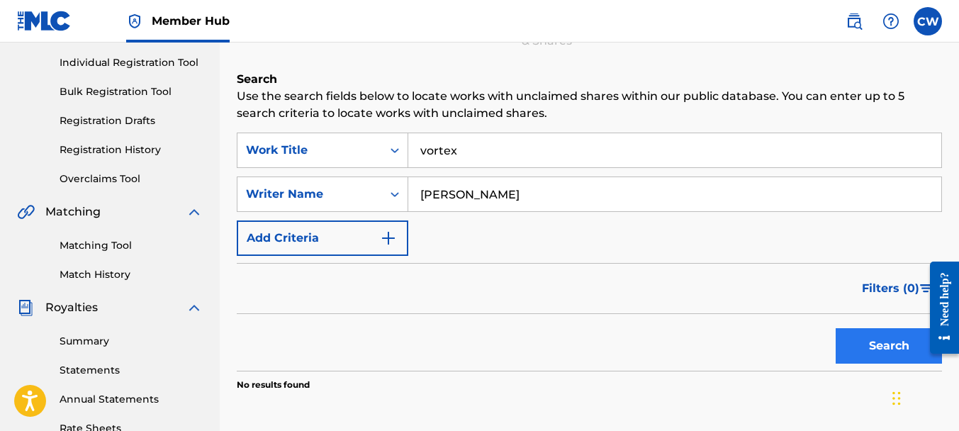
click at [872, 346] on button "Search" at bounding box center [888, 345] width 106 height 35
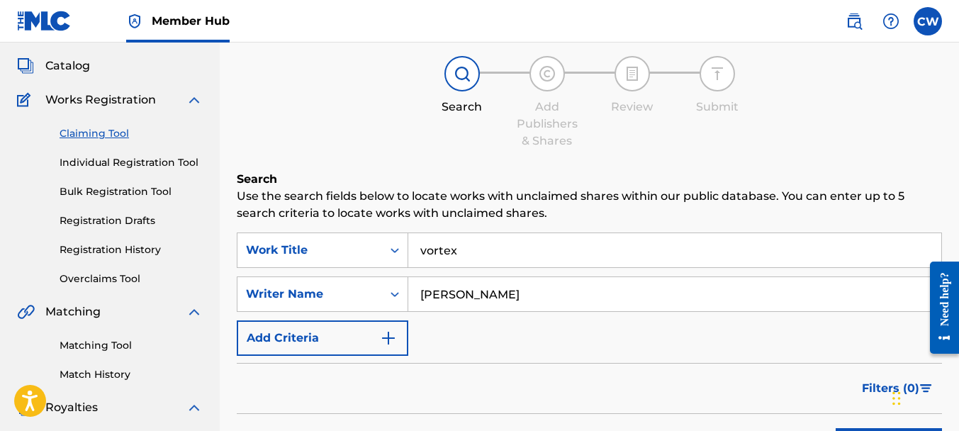
scroll to position [0, 0]
